Goal: Task Accomplishment & Management: Manage account settings

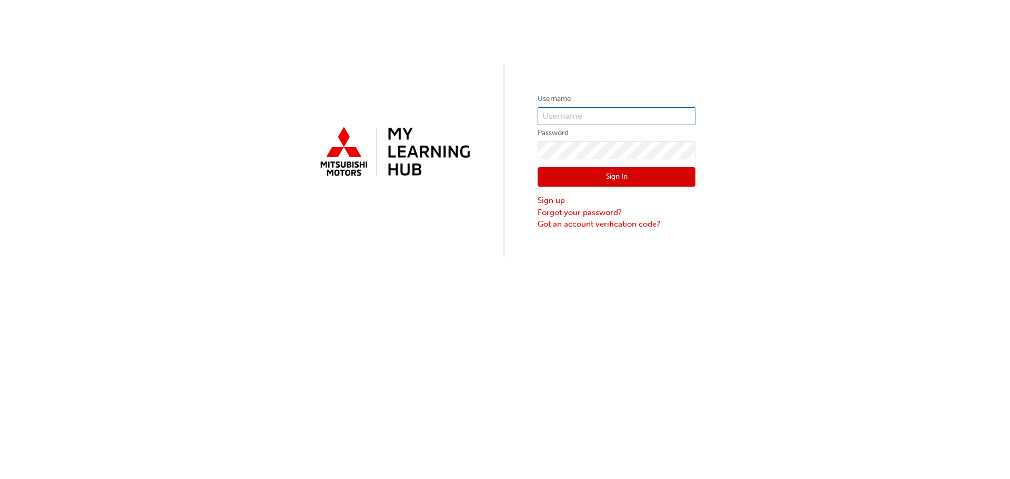
click at [586, 114] on input "text" at bounding box center [617, 116] width 158 height 18
click at [768, 178] on div "Username Password Sign In Sign up Forgot your password? Got an account verifica…" at bounding box center [505, 129] width 1010 height 258
click at [571, 118] on input "text" at bounding box center [617, 116] width 158 height 18
click at [573, 117] on input "text" at bounding box center [617, 116] width 158 height 18
type input "[EMAIL_ADDRESS][PERSON_NAME][DOMAIN_NAME]"
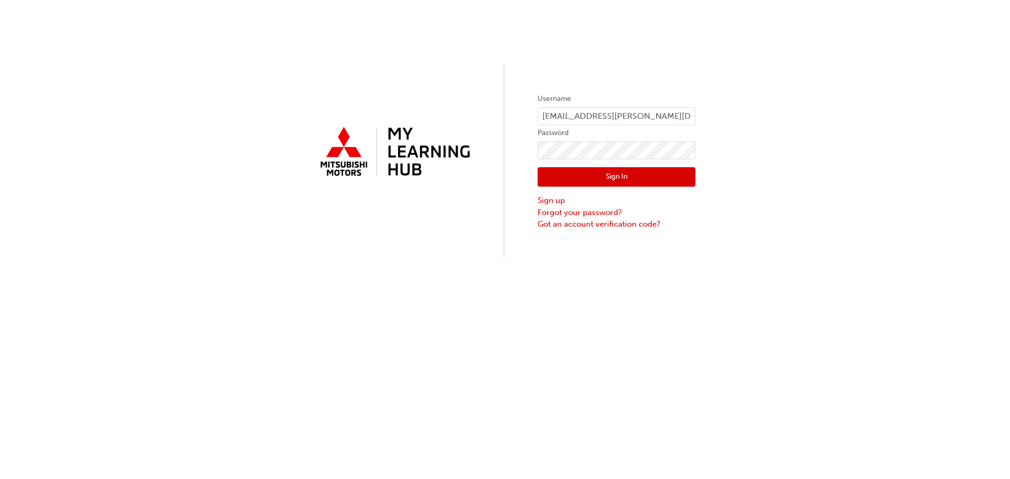
click at [771, 125] on div "Username [EMAIL_ADDRESS][PERSON_NAME][DOMAIN_NAME] Password Sign In Sign up For…" at bounding box center [505, 129] width 1010 height 258
click at [579, 213] on link "Forgot your password?" at bounding box center [617, 213] width 158 height 12
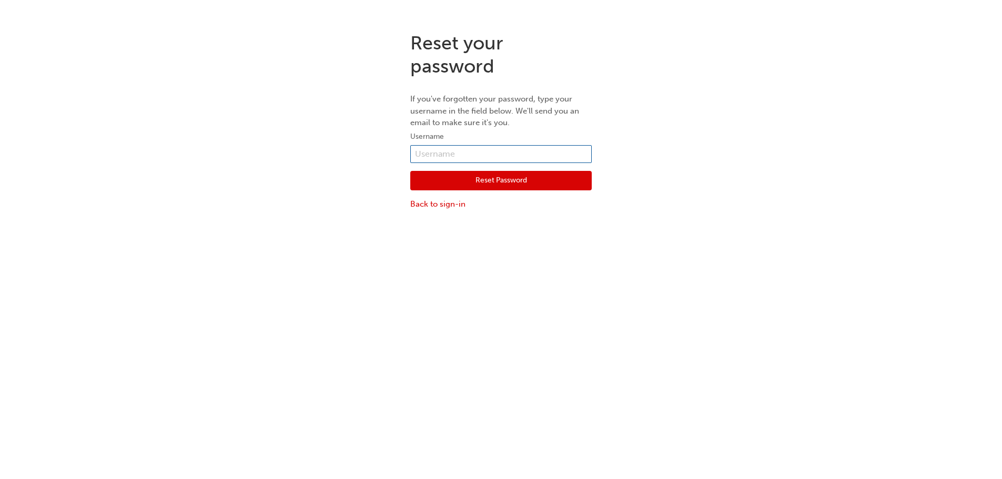
click at [459, 149] on input "text" at bounding box center [501, 154] width 182 height 18
click at [429, 152] on input "text" at bounding box center [501, 154] width 182 height 18
drag, startPoint x: 574, startPoint y: 152, endPoint x: 345, endPoint y: 158, distance: 228.5
click at [345, 158] on div "Reset your password If you've forgotten your password, type your username in th…" at bounding box center [501, 121] width 1002 height 195
type input "0005906050"
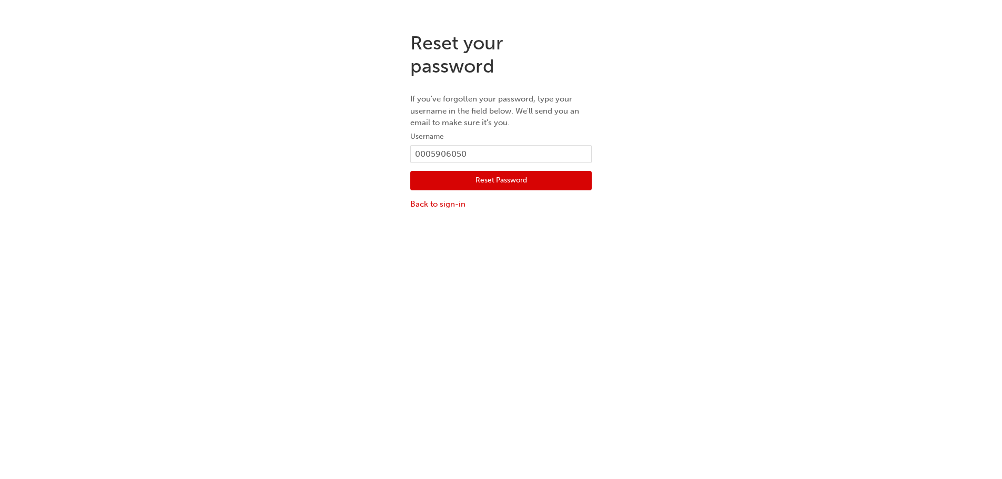
click at [527, 186] on button "Reset Password" at bounding box center [501, 181] width 182 height 20
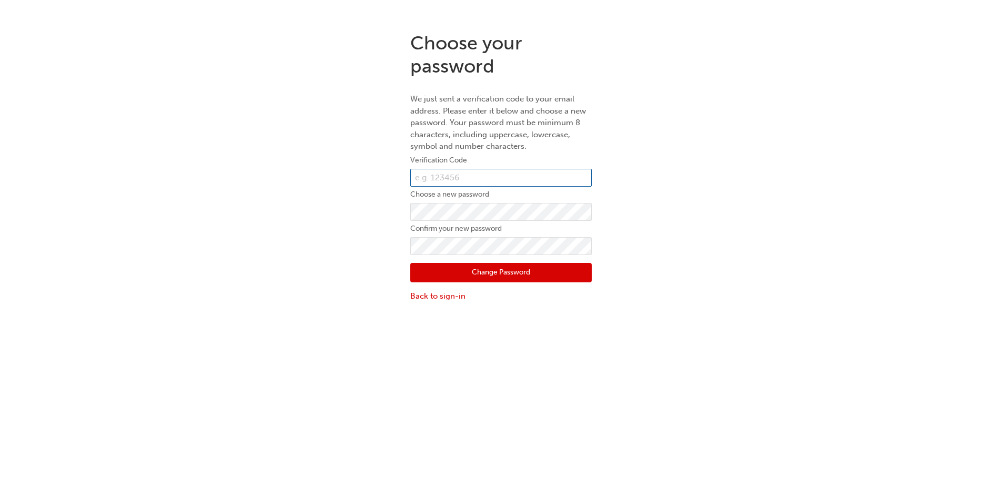
click at [502, 175] on input "text" at bounding box center [501, 178] width 182 height 18
drag, startPoint x: 462, startPoint y: 180, endPoint x: 998, endPoint y: 209, distance: 536.4
click at [462, 180] on input "text" at bounding box center [501, 178] width 182 height 18
type input "172248"
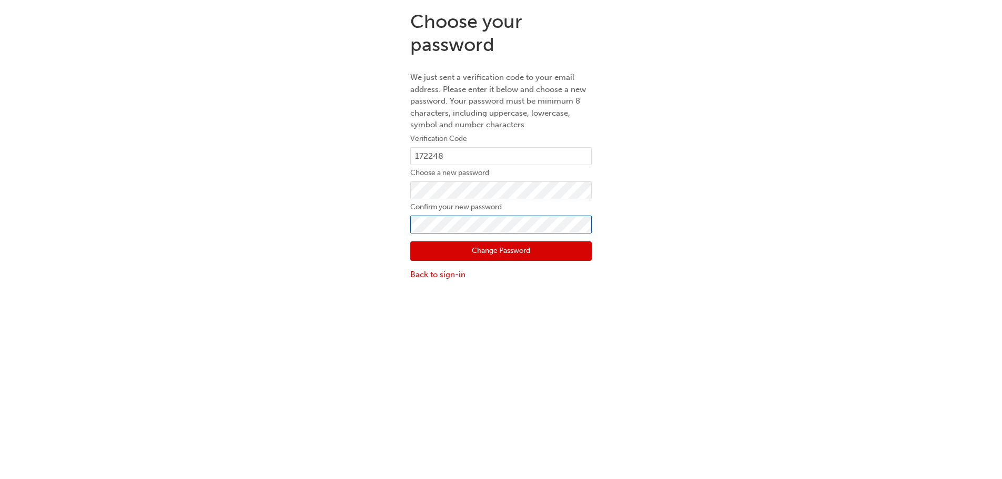
scroll to position [24, 0]
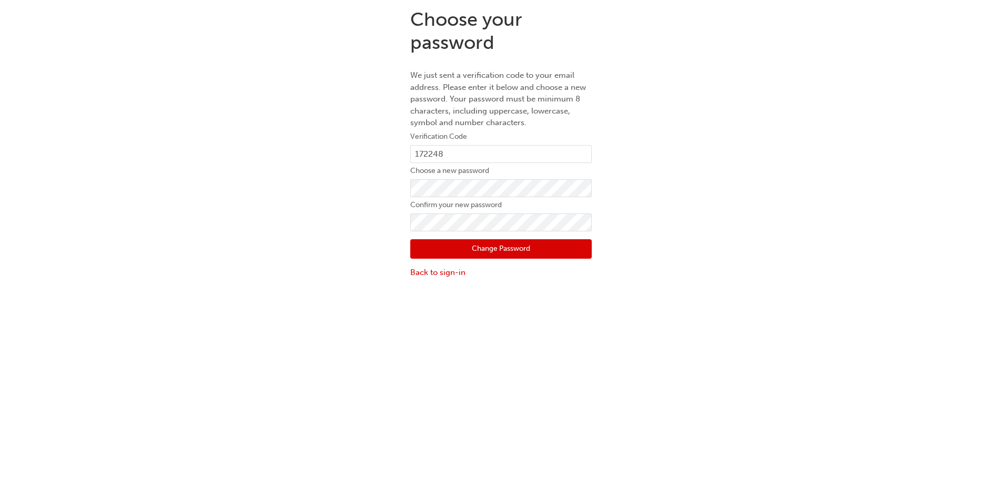
click at [419, 258] on button "Change Password" at bounding box center [501, 249] width 182 height 20
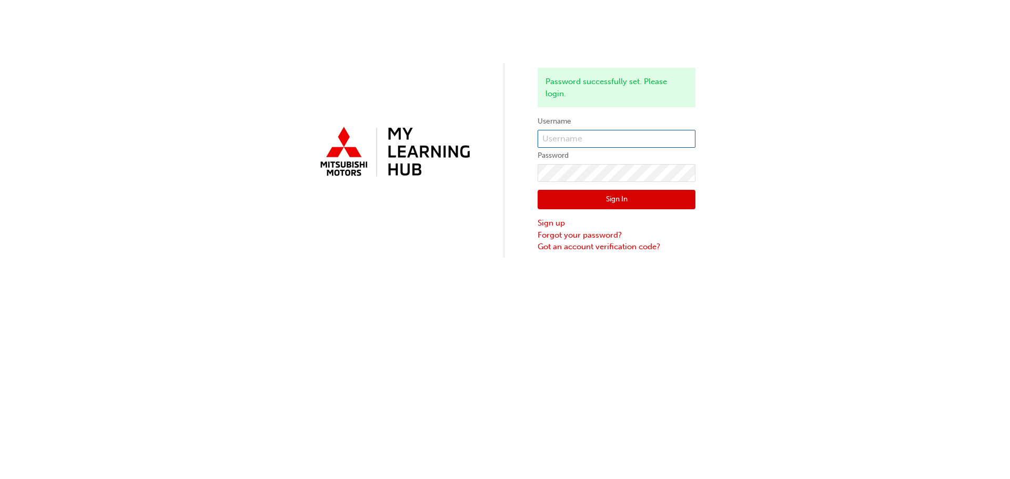
type input "0005906050"
click at [614, 195] on button "Sign In" at bounding box center [617, 200] width 158 height 20
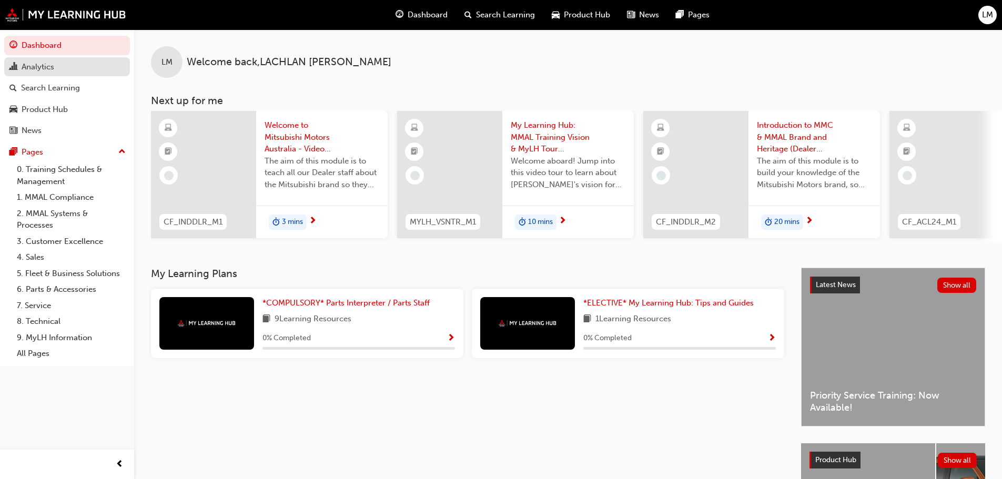
click at [71, 63] on div "Analytics" at bounding box center [66, 67] width 115 height 13
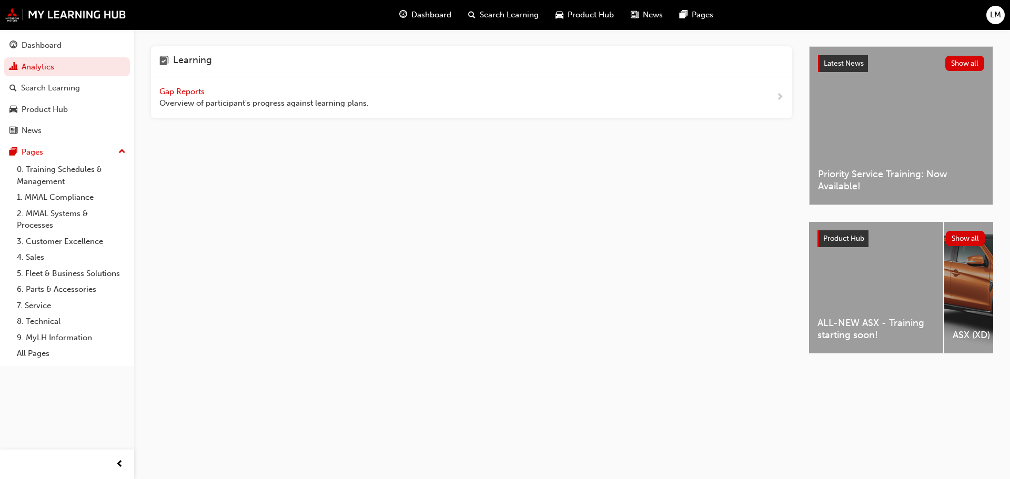
click at [405, 17] on span "guage-icon" at bounding box center [403, 14] width 8 height 13
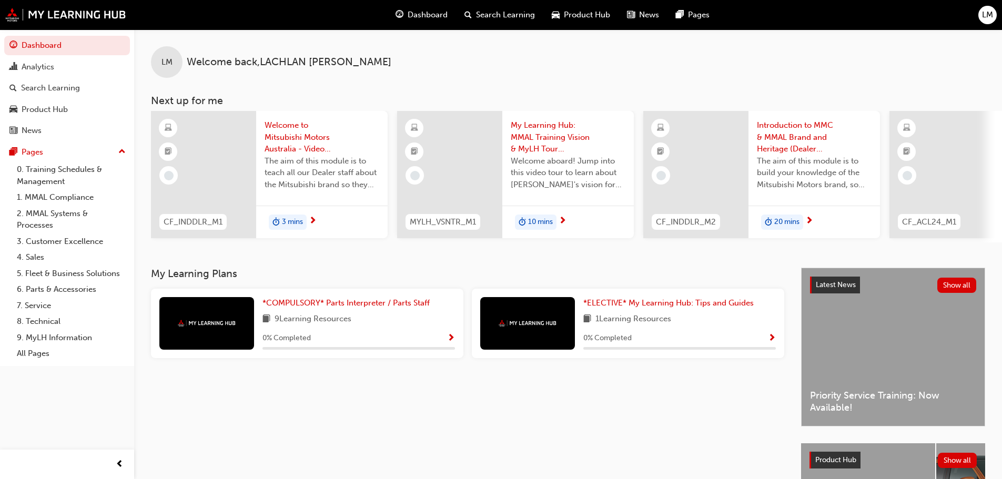
click at [431, 336] on div "*COMPULSORY* Parts Interpreter / Parts Staff 9 Learning Resources 0 % Completed" at bounding box center [359, 323] width 193 height 53
